Goal: Transaction & Acquisition: Purchase product/service

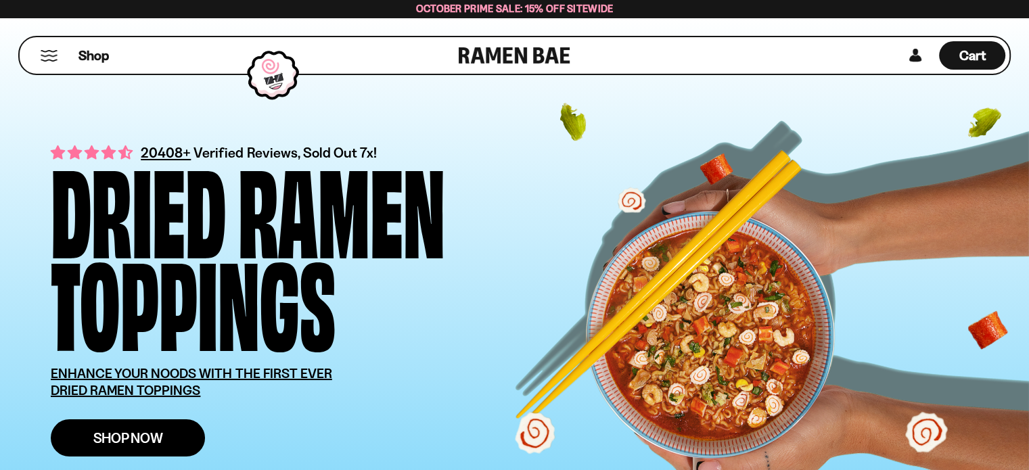
click at [133, 440] on span "Shop Now" at bounding box center [128, 438] width 70 height 14
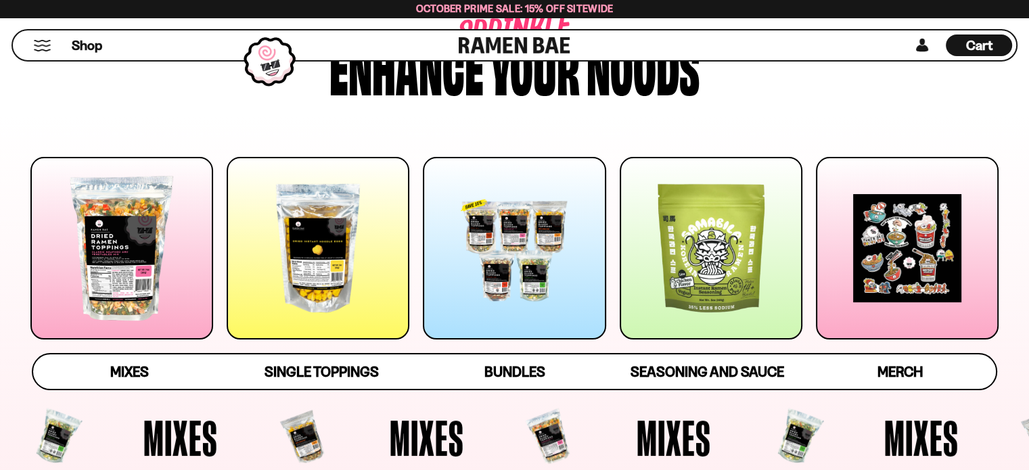
scroll to position [144, 0]
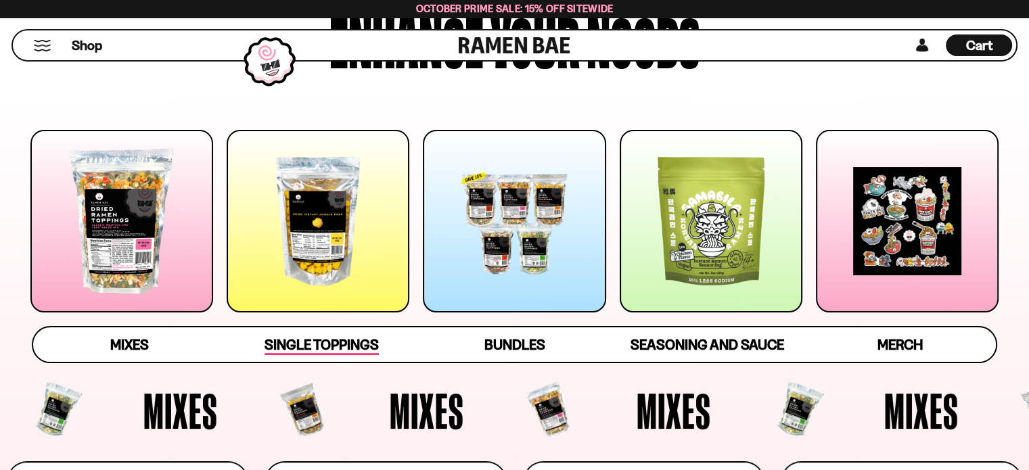
click at [352, 344] on span "Single Toppings" at bounding box center [321, 345] width 114 height 19
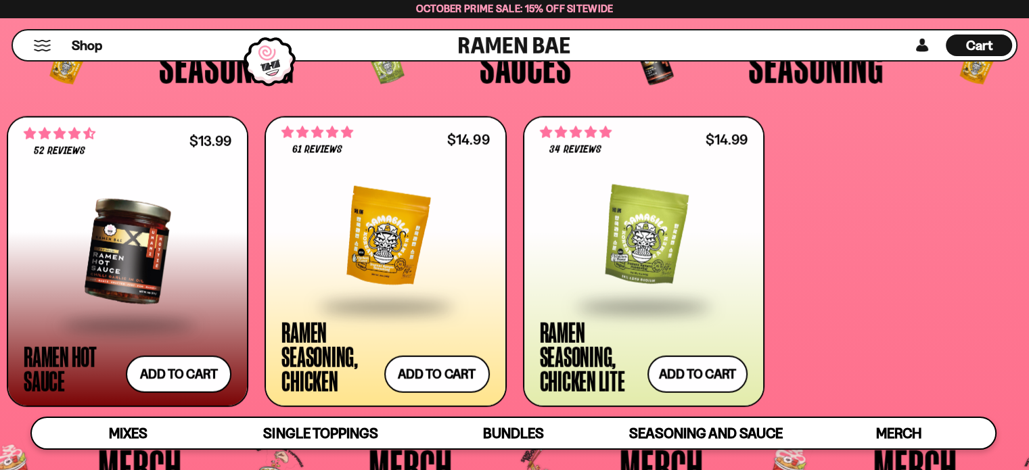
scroll to position [3268, 0]
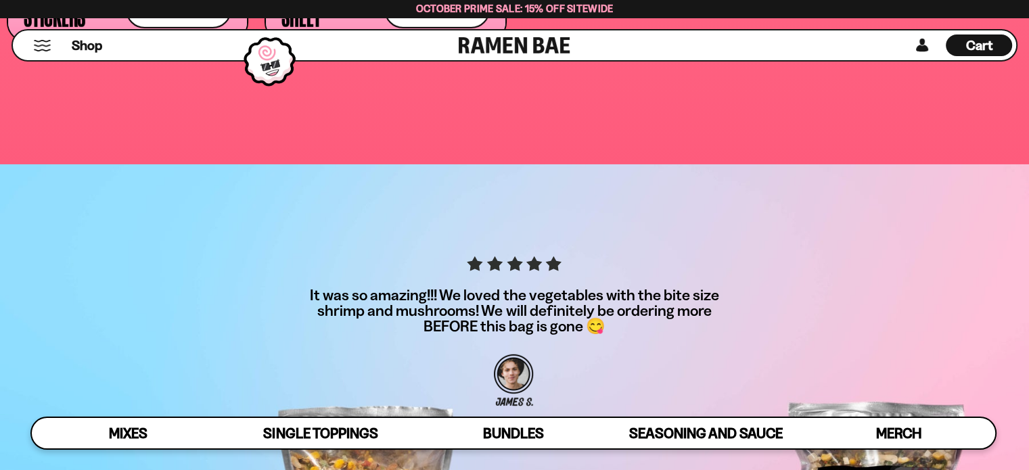
scroll to position [4033, 0]
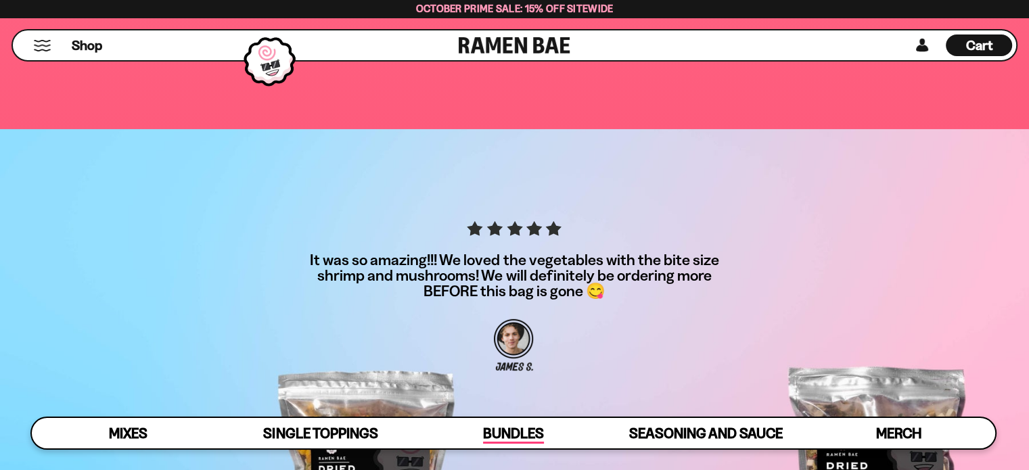
click at [509, 427] on span "Bundles" at bounding box center [513, 434] width 61 height 19
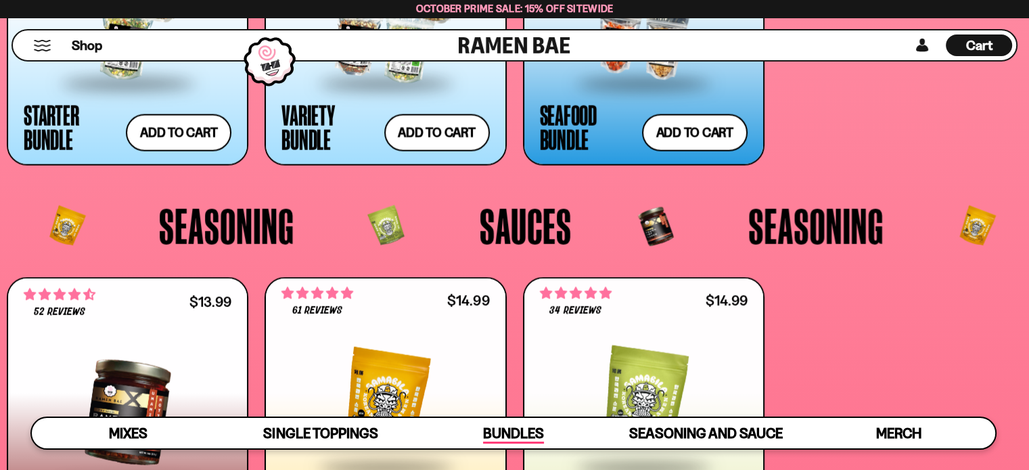
scroll to position [2931, 0]
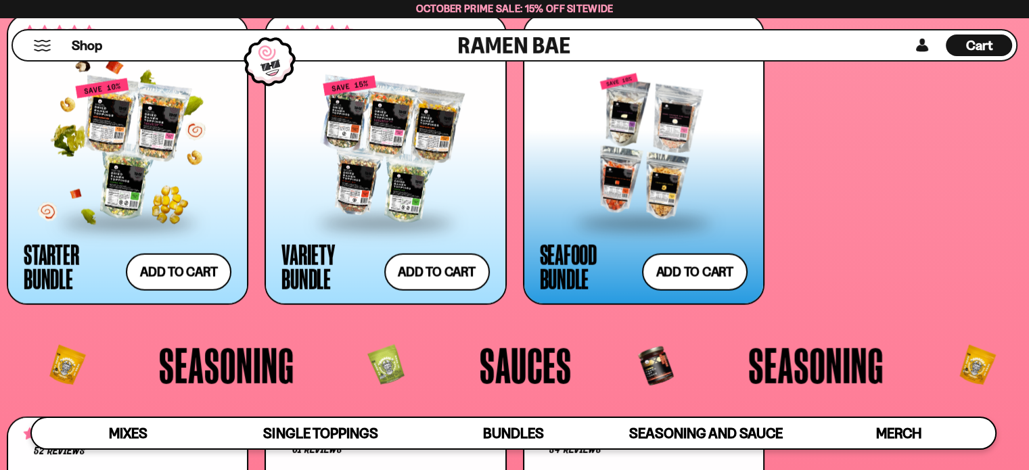
click at [137, 154] on div at bounding box center [128, 149] width 208 height 143
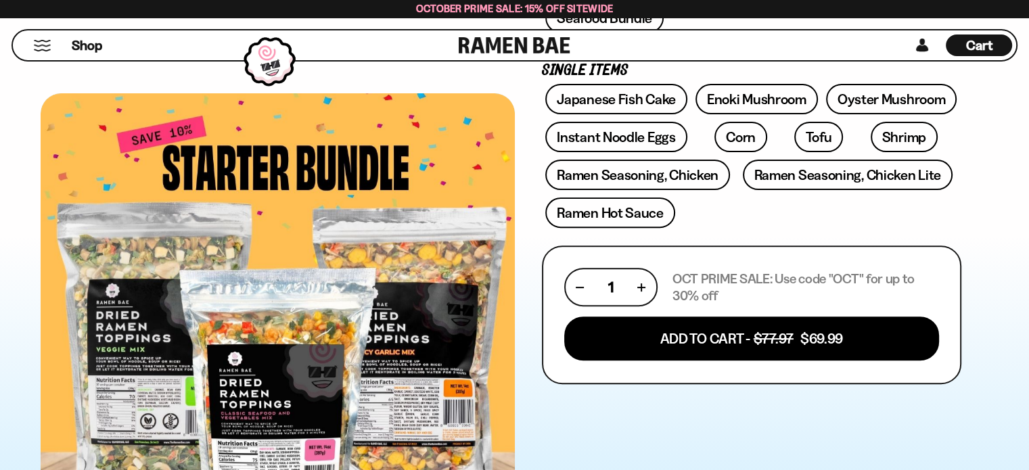
scroll to position [441, 0]
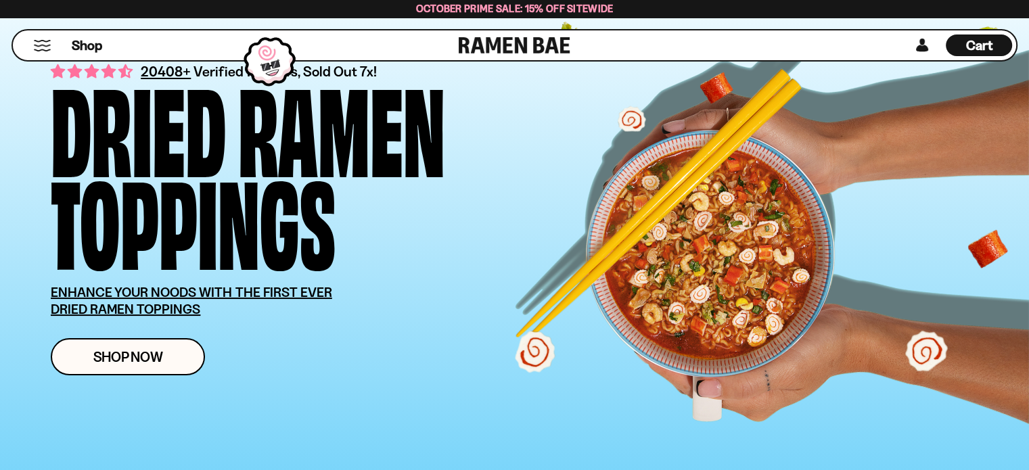
scroll to position [189, 0]
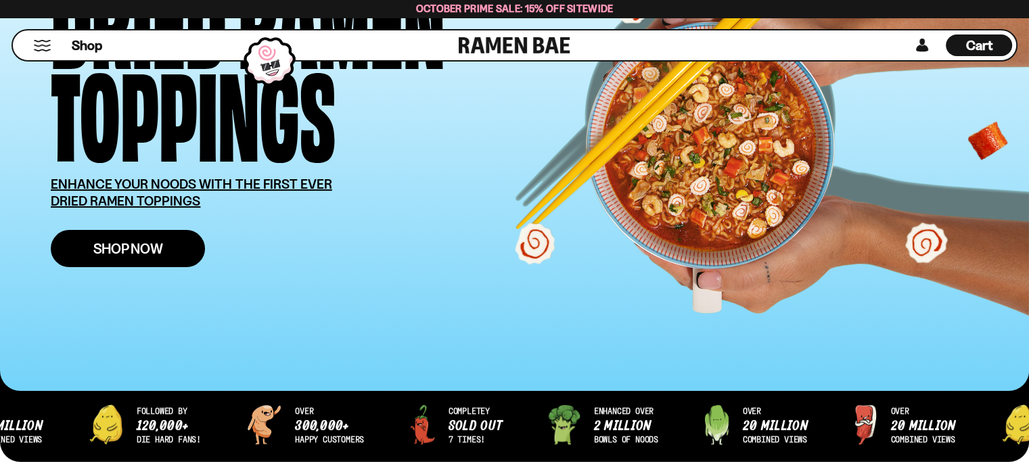
click at [100, 241] on span "Shop Now" at bounding box center [128, 248] width 70 height 14
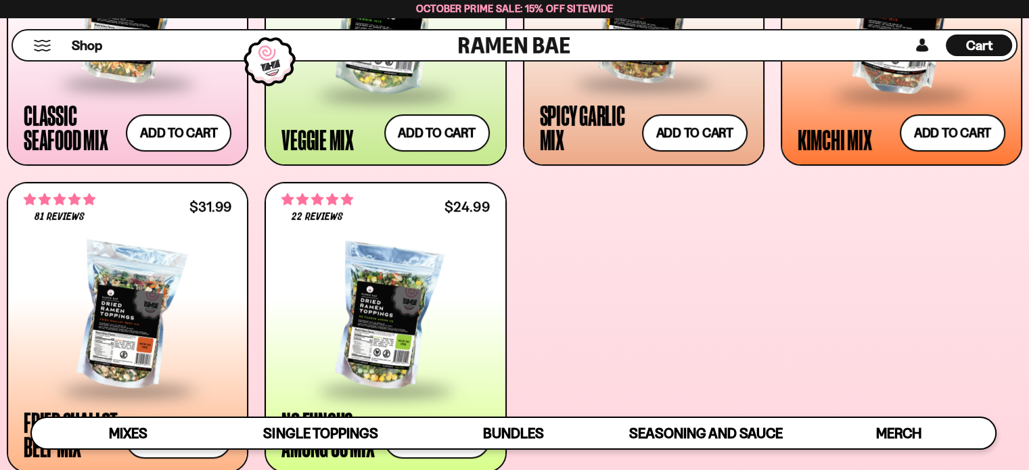
scroll to position [757, 0]
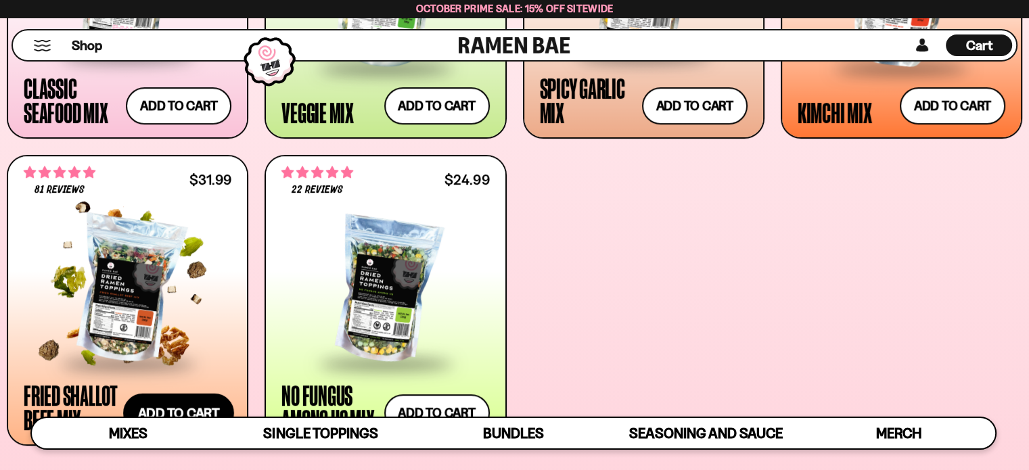
click at [187, 395] on button "Add to cart Add ― Regular price $31.99 Regular price Sale price $31.99 Unit pri…" at bounding box center [178, 413] width 111 height 39
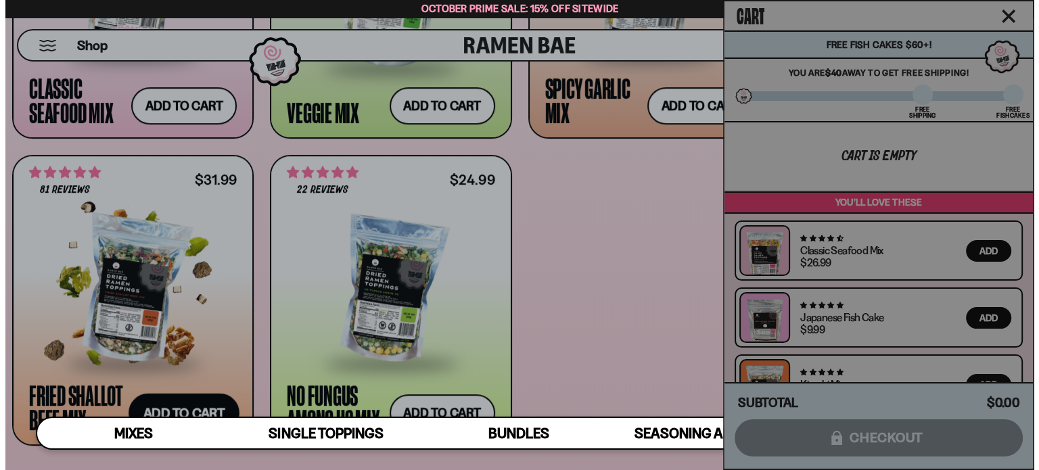
scroll to position [759, 0]
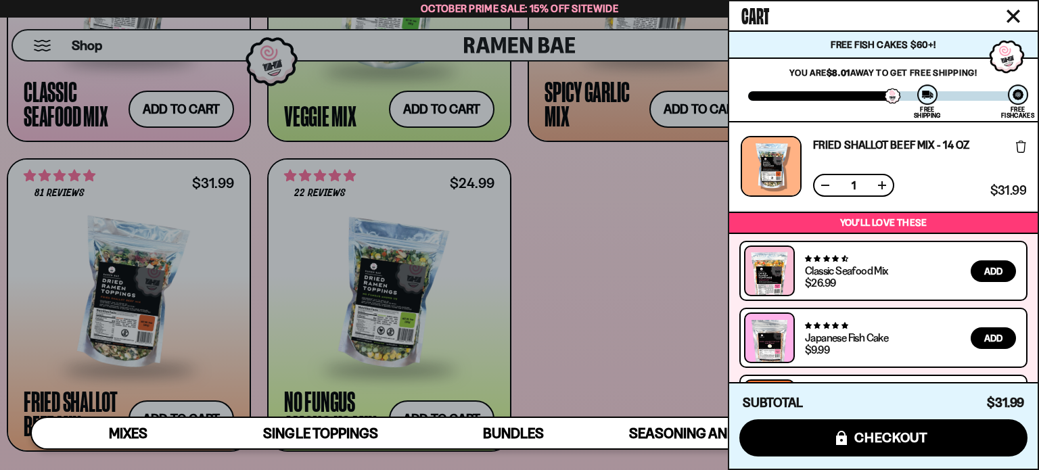
click at [93, 394] on div at bounding box center [519, 235] width 1039 height 470
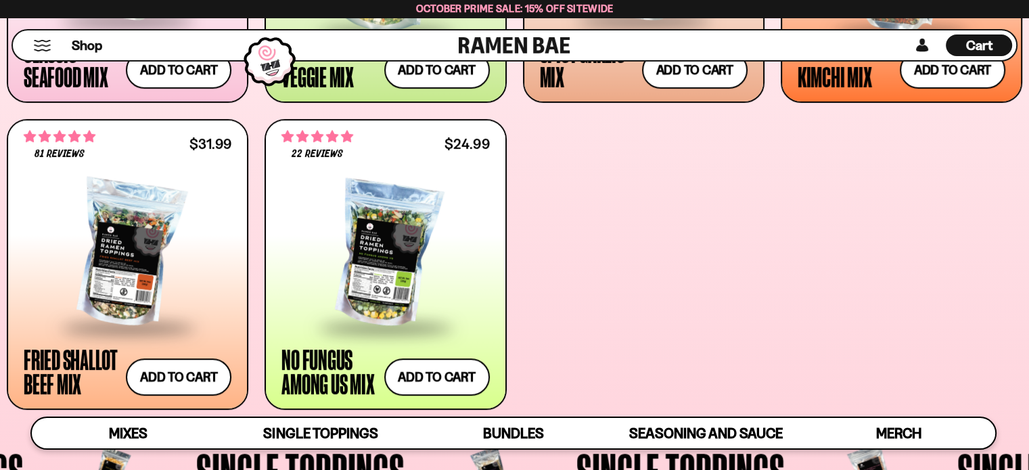
scroll to position [512, 0]
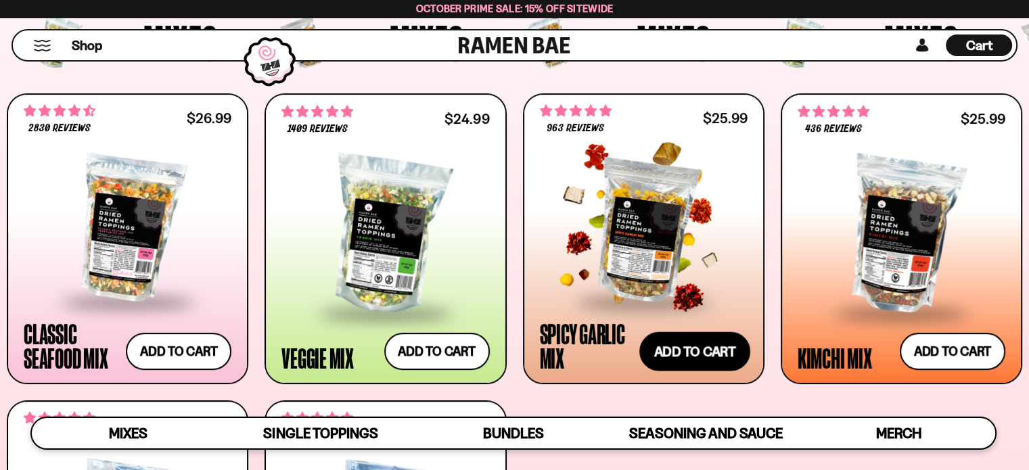
click at [690, 342] on button "Add to cart Add ― Regular price $25.99 Regular price Sale price $25.99 Unit pri…" at bounding box center [694, 351] width 111 height 39
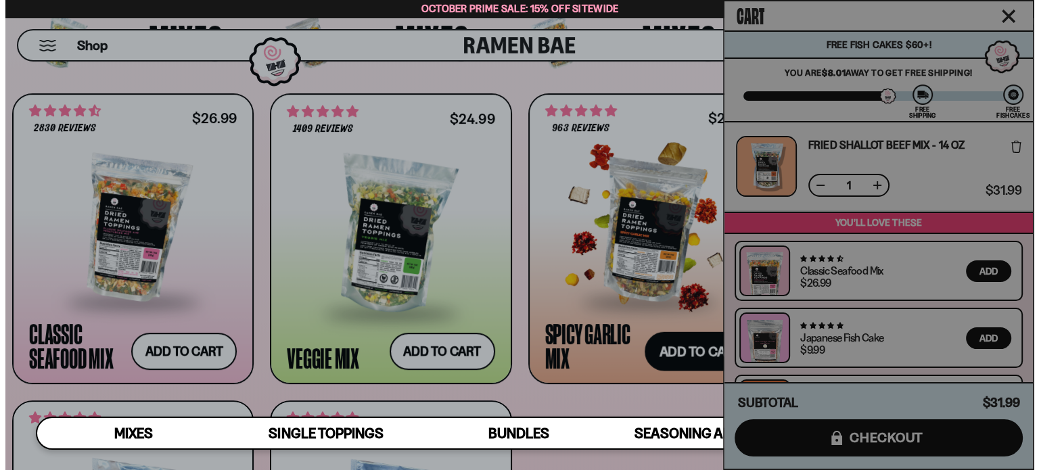
scroll to position [514, 0]
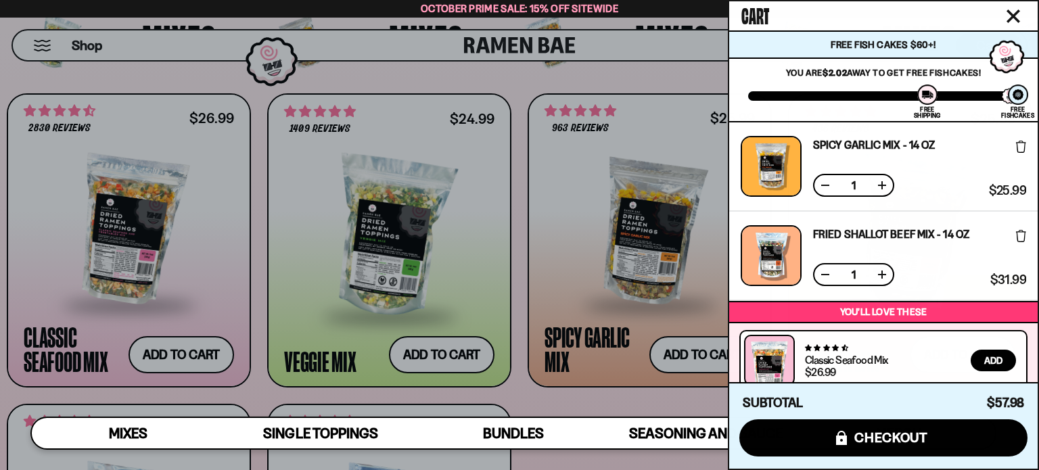
click at [1014, 14] on icon "Close cart" at bounding box center [1013, 16] width 12 height 12
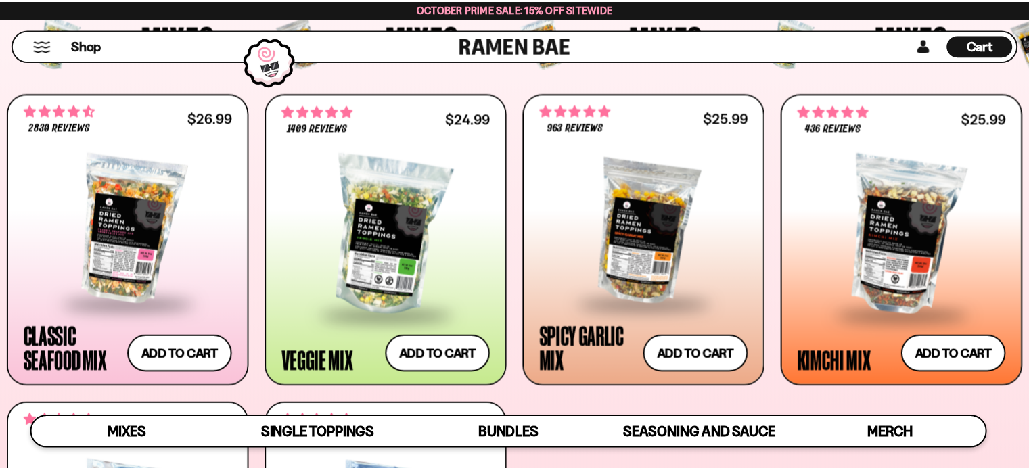
scroll to position [513, 0]
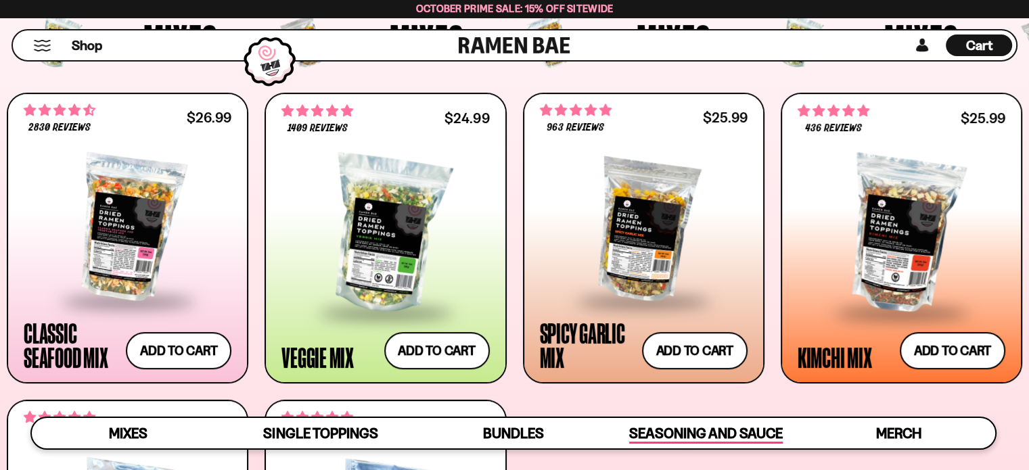
click at [714, 431] on span "Seasoning and Sauce" at bounding box center [706, 434] width 154 height 19
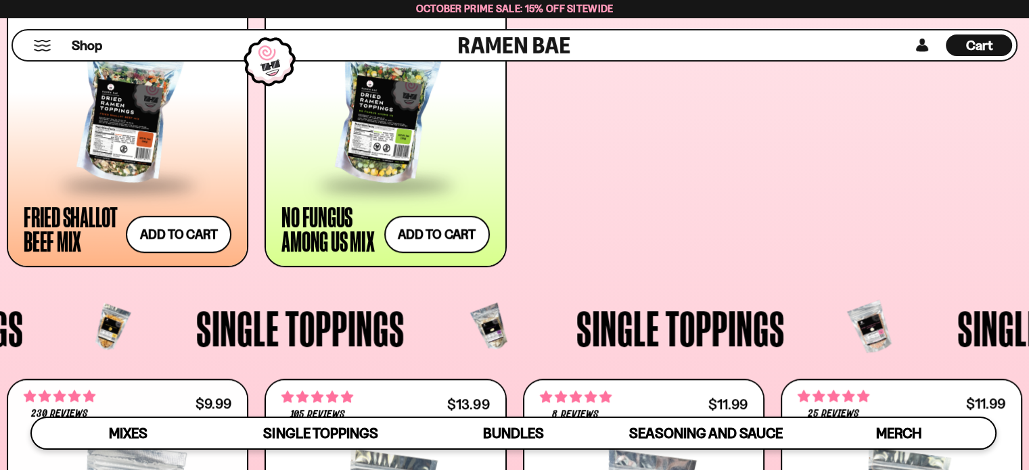
scroll to position [525, 0]
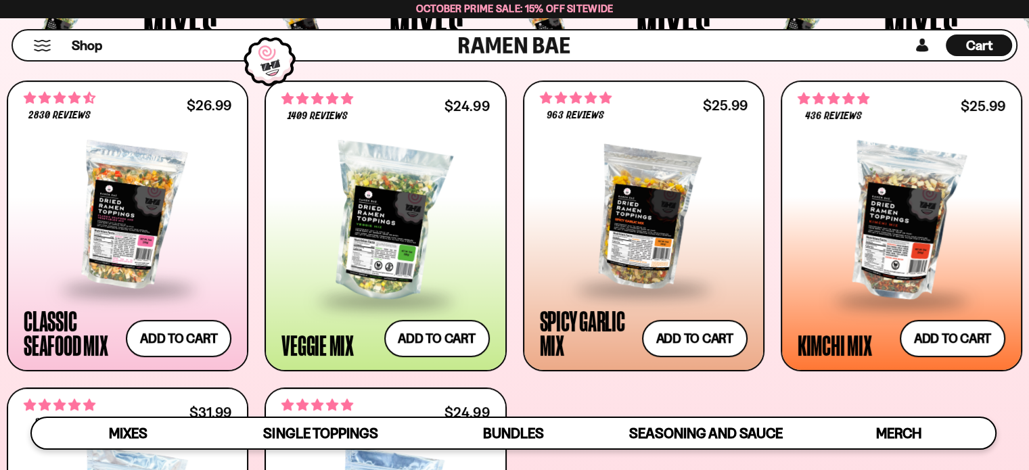
click at [983, 43] on span "Cart" at bounding box center [979, 45] width 26 height 16
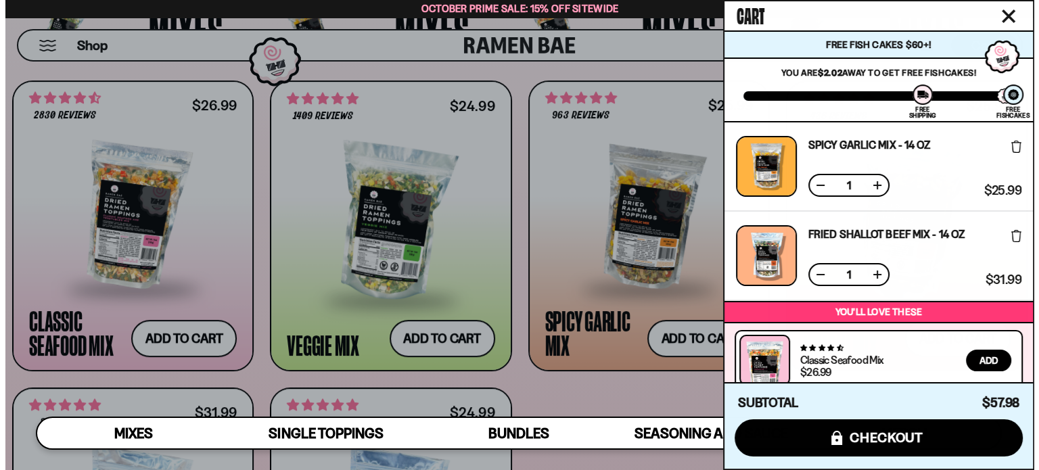
scroll to position [527, 0]
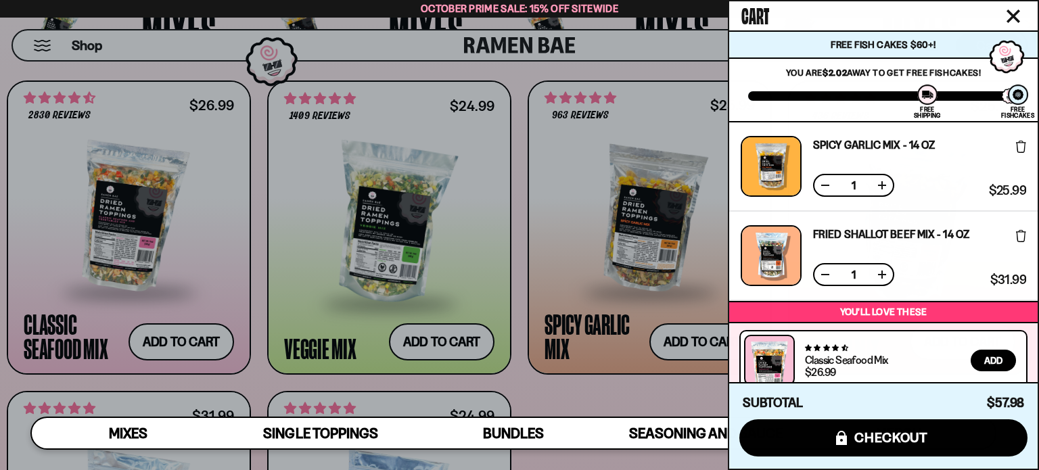
click at [867, 140] on link "Spicy Garlic Mix - 14 oz" at bounding box center [874, 144] width 122 height 11
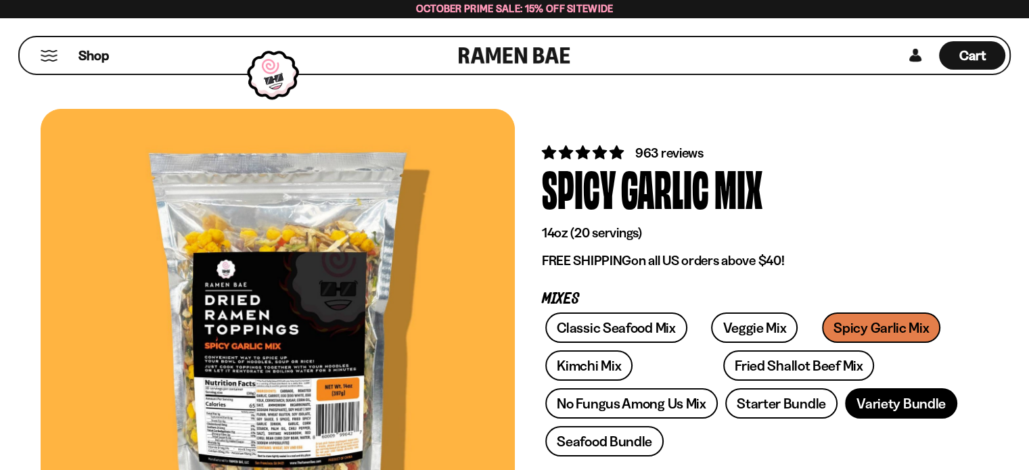
click at [880, 400] on link "Variety Bundle" at bounding box center [901, 403] width 112 height 30
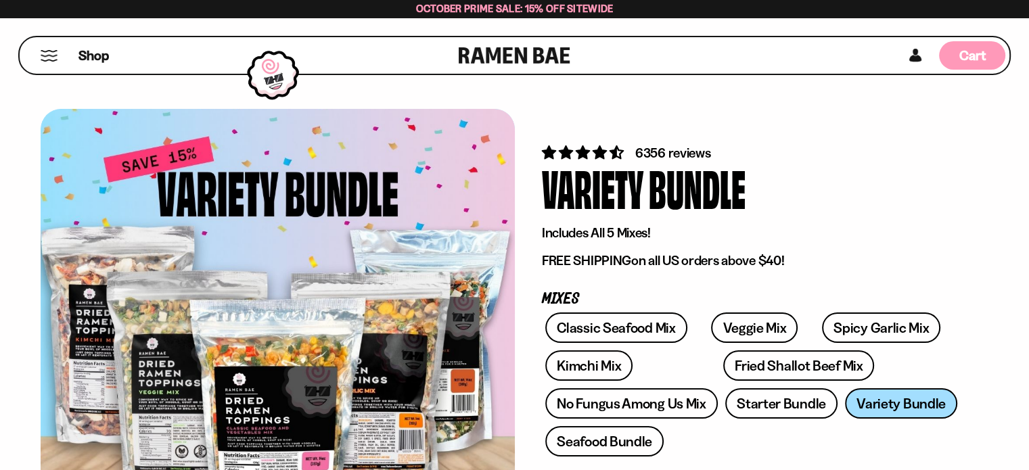
click at [966, 51] on span "Cart" at bounding box center [972, 55] width 26 height 16
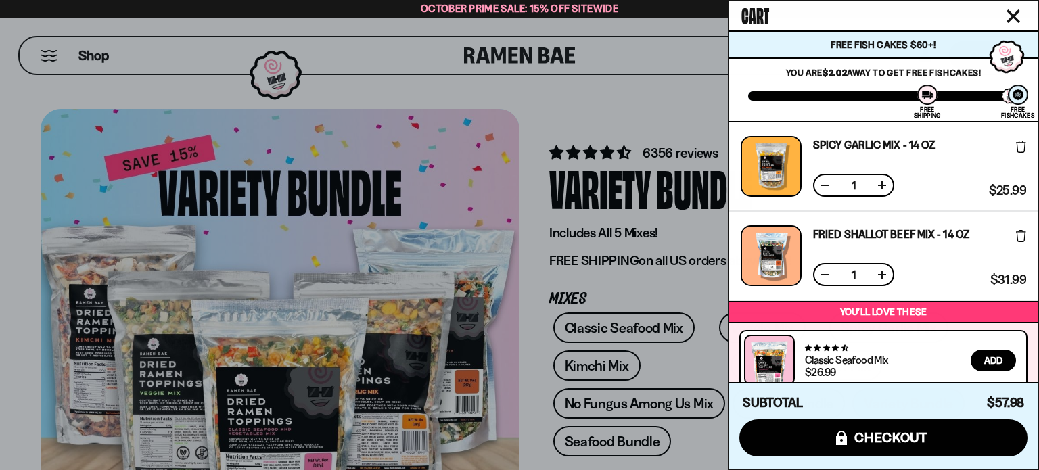
click at [847, 139] on link "Spicy Garlic Mix - 14 oz" at bounding box center [874, 144] width 122 height 11
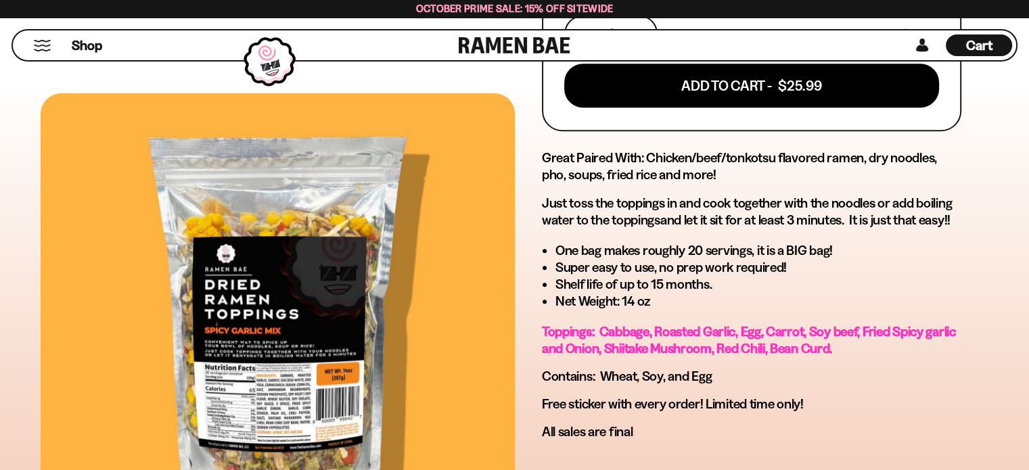
scroll to position [766, 0]
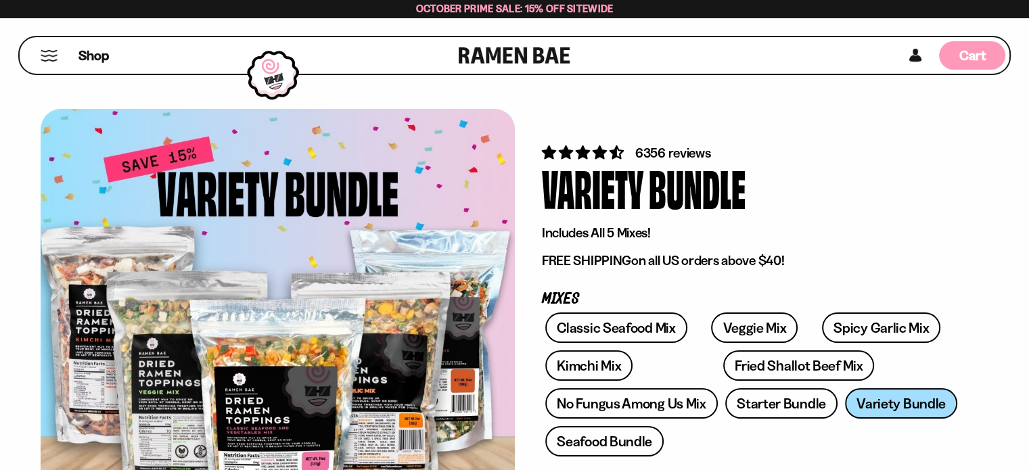
click at [964, 62] on span "Cart" at bounding box center [972, 55] width 26 height 16
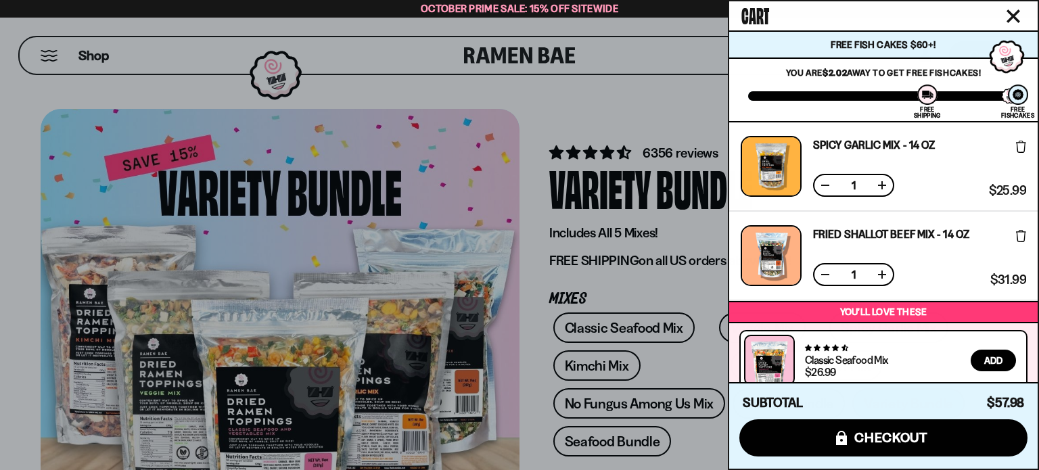
click at [898, 233] on link "Fried Shallot Beef Mix - 14 OZ" at bounding box center [891, 234] width 156 height 11
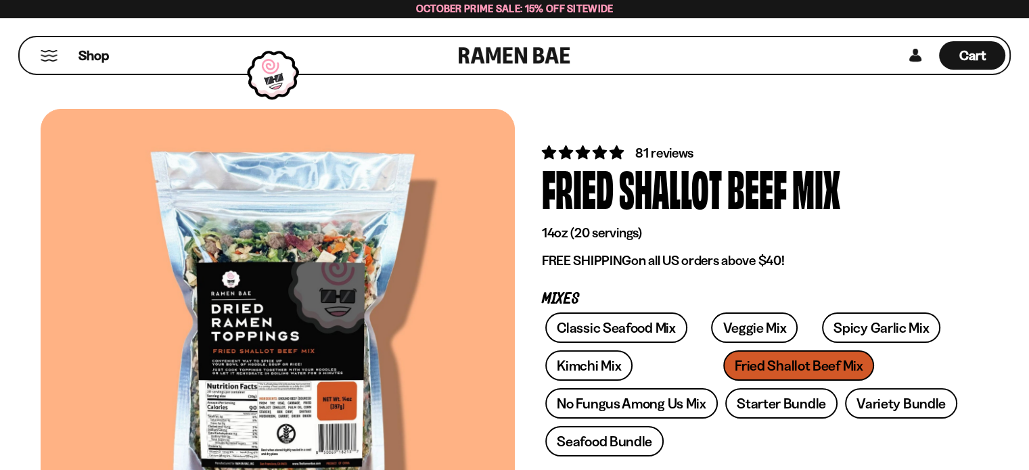
click at [311, 243] on div at bounding box center [278, 340] width 474 height 462
click at [312, 245] on div at bounding box center [278, 340] width 474 height 462
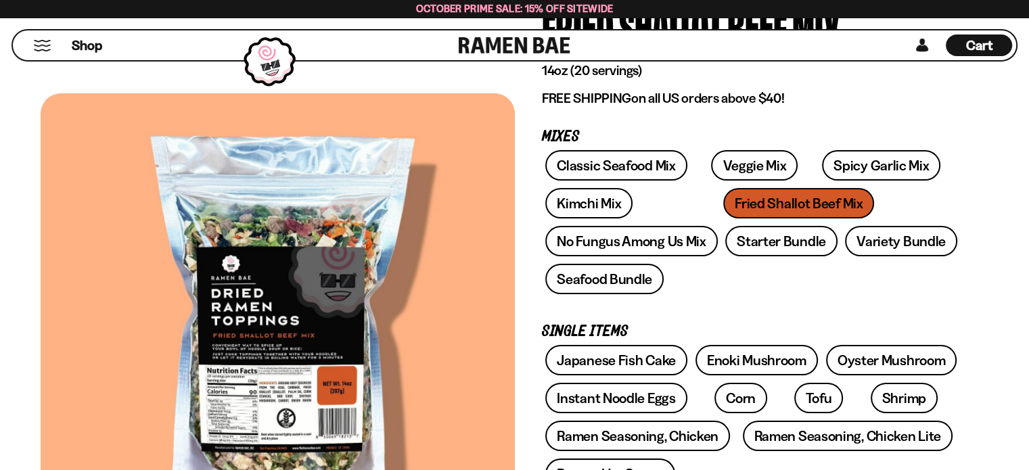
scroll to position [207, 0]
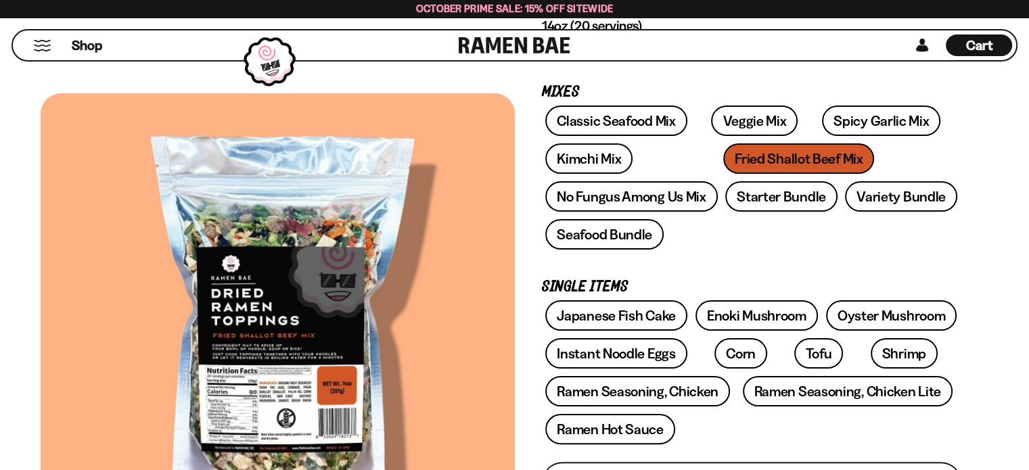
click at [339, 388] on div at bounding box center [278, 324] width 474 height 462
click at [336, 306] on div at bounding box center [278, 324] width 474 height 462
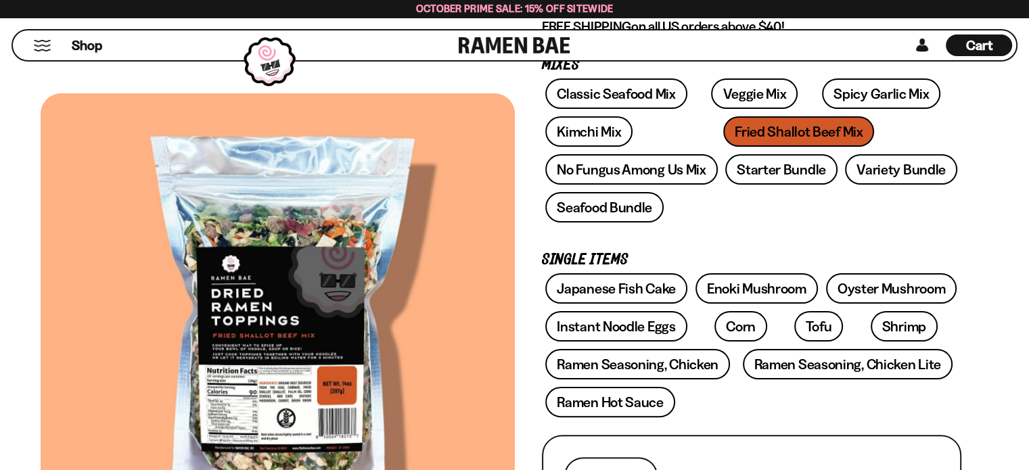
scroll to position [189, 0]
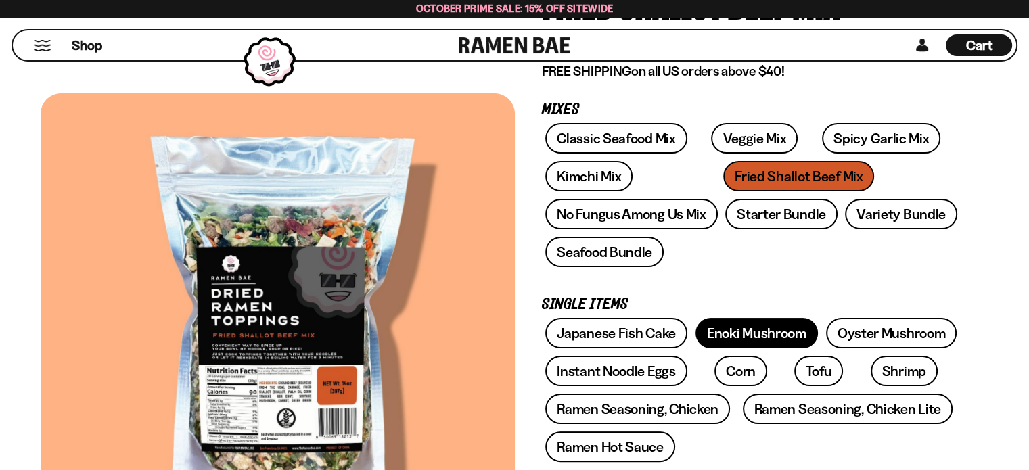
click at [747, 327] on link "Enoki Mushroom" at bounding box center [756, 333] width 122 height 30
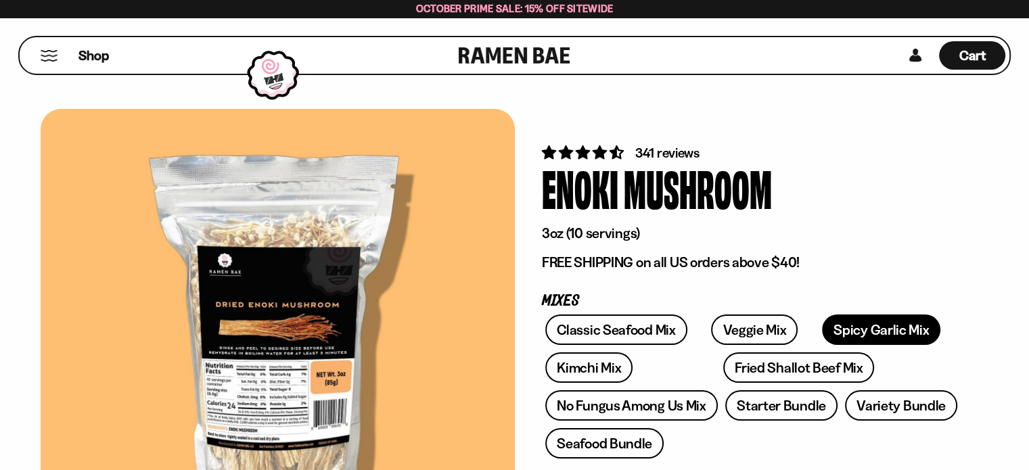
click at [830, 324] on link "Spicy Garlic Mix" at bounding box center [881, 329] width 118 height 30
